Goal: Task Accomplishment & Management: Complete application form

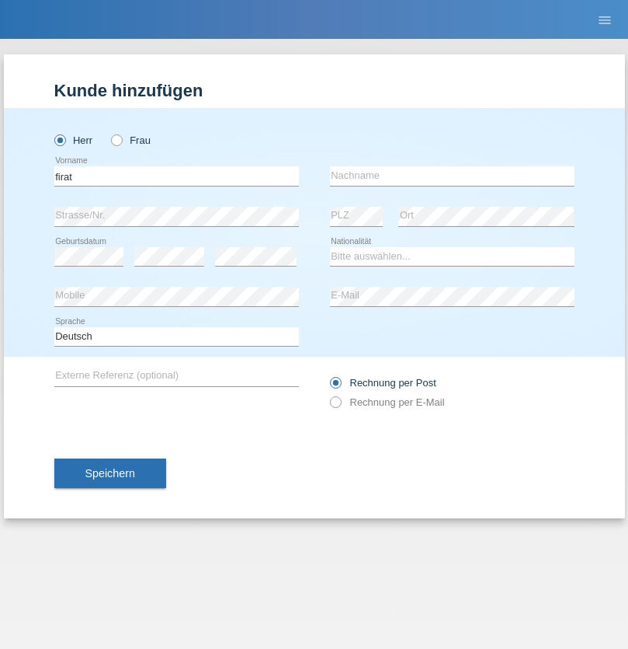
type input "firat"
click at [452, 176] on input "text" at bounding box center [452, 175] width 245 height 19
type input "kara"
select select "CH"
radio input "true"
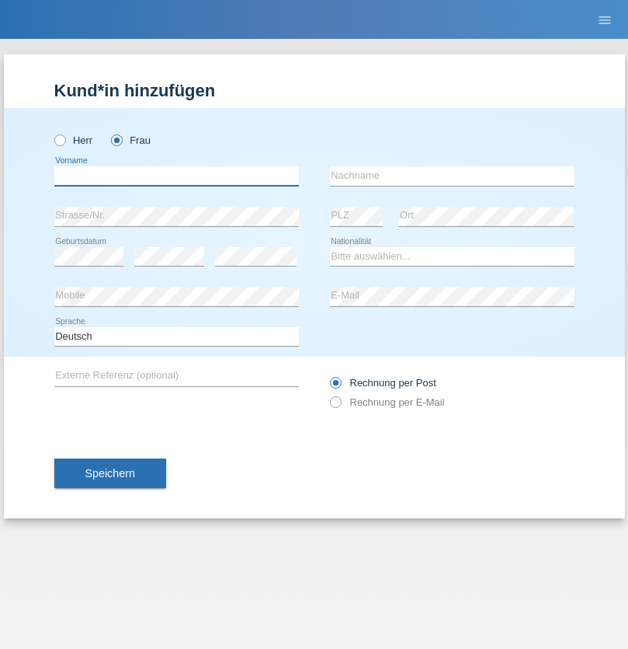
click at [176, 176] on input "text" at bounding box center [176, 175] width 245 height 19
type input "Nuria"
click at [452, 176] on input "text" at bounding box center [452, 175] width 245 height 19
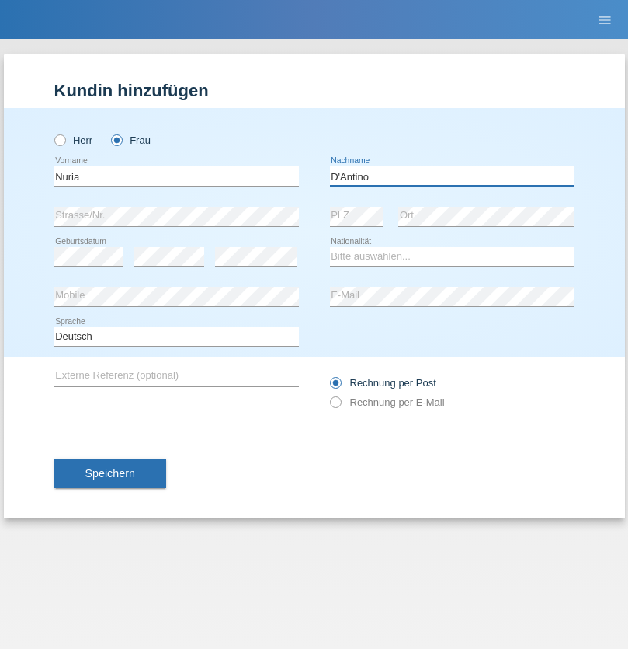
type input "D'Antino"
select select "CH"
